Goal: Transaction & Acquisition: Purchase product/service

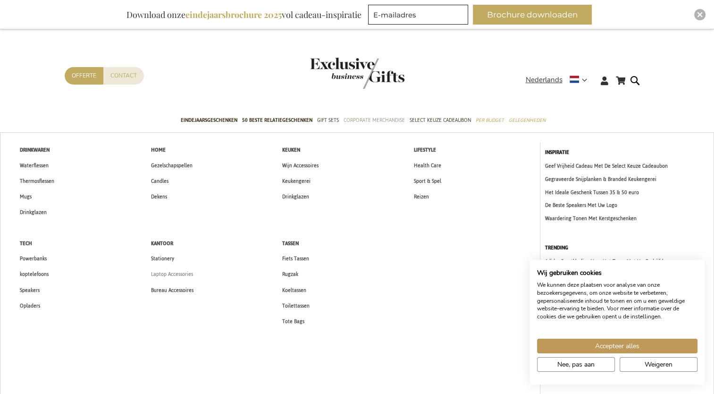
click at [184, 274] on span "Laptop Accessories" at bounding box center [172, 274] width 42 height 10
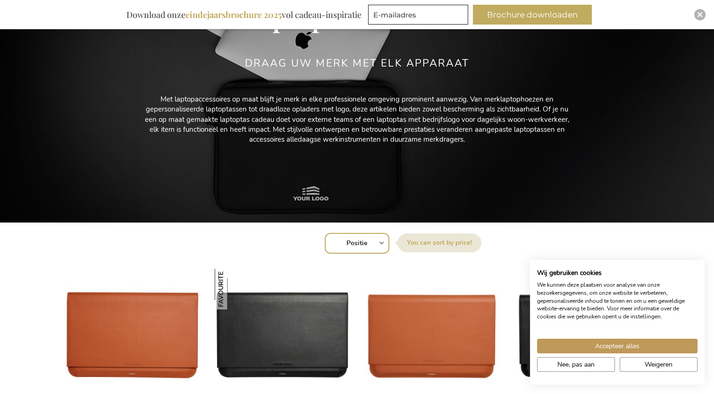
scroll to position [377, 0]
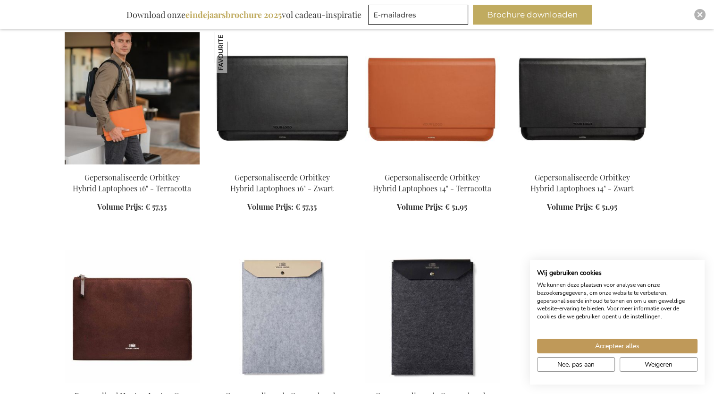
click at [160, 107] on img at bounding box center [132, 98] width 135 height 132
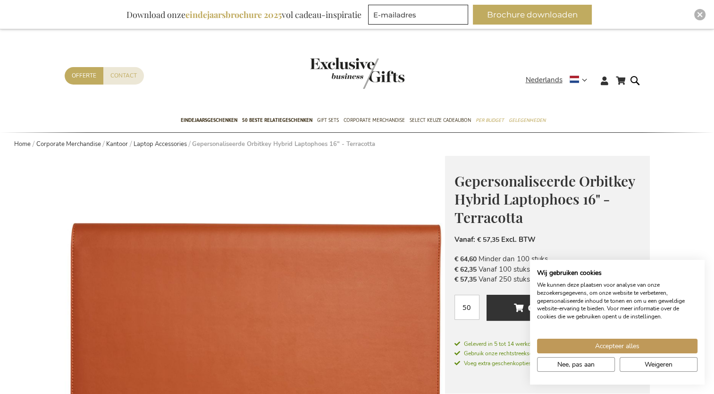
click at [292, 185] on img at bounding box center [255, 346] width 380 height 380
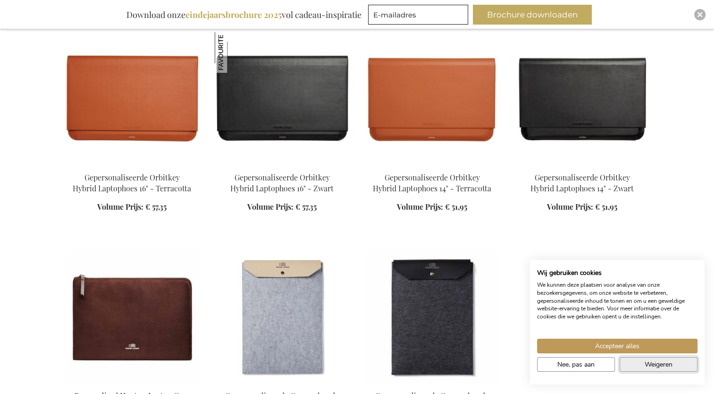
click at [673, 365] on button "Weigeren" at bounding box center [659, 364] width 78 height 15
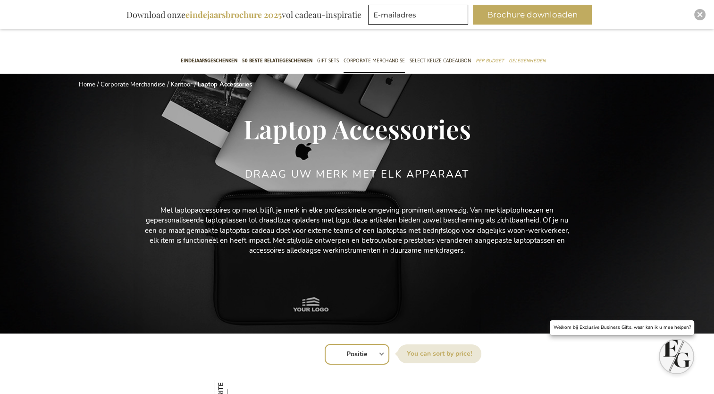
scroll to position [21, 0]
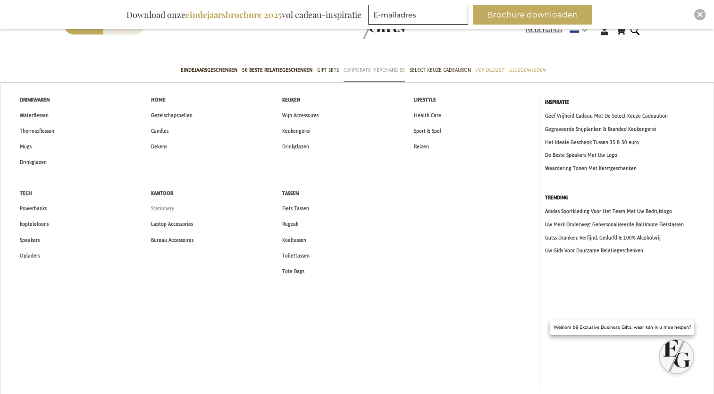
click at [160, 208] on span "Stationery" at bounding box center [162, 208] width 23 height 10
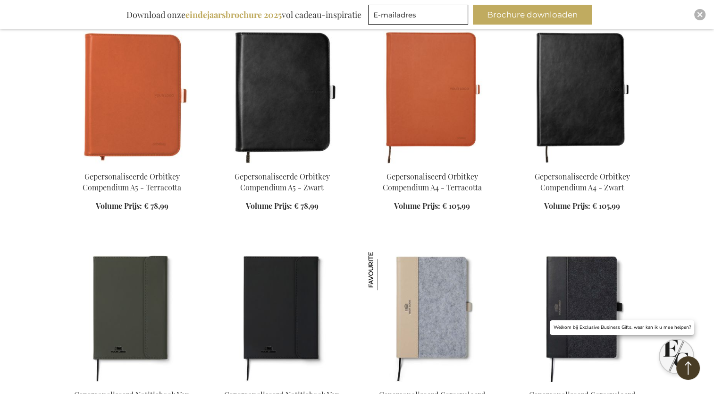
scroll to position [661, 0]
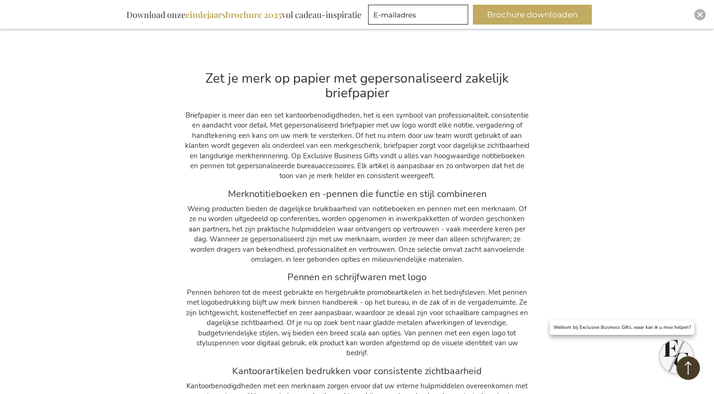
scroll to position [1274, 0]
